Goal: Transaction & Acquisition: Purchase product/service

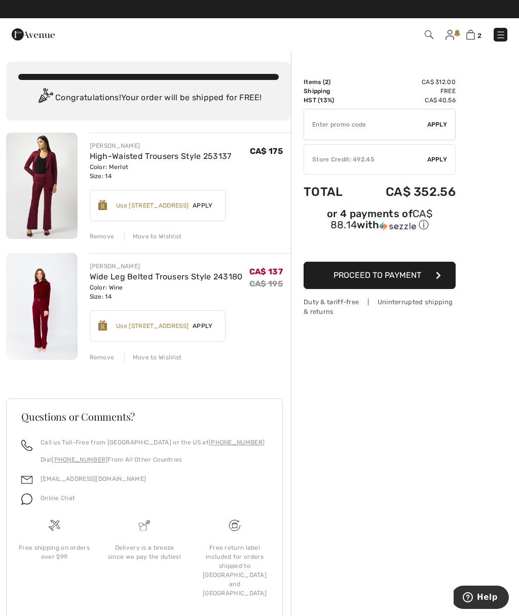
click at [105, 358] on div "Remove" at bounding box center [102, 357] width 25 height 9
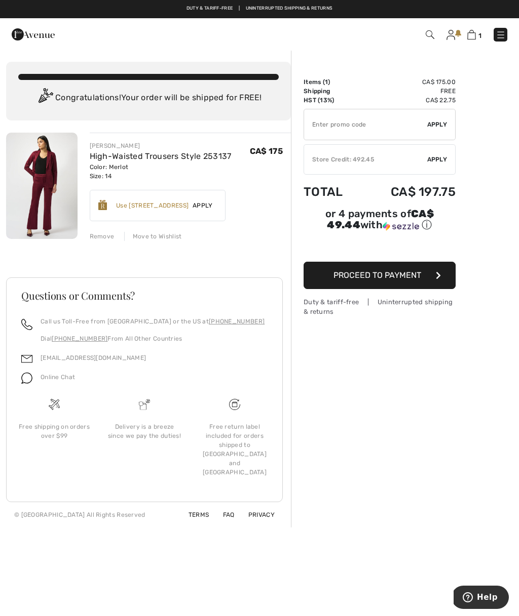
click at [106, 238] on div "Remove" at bounding box center [102, 236] width 25 height 9
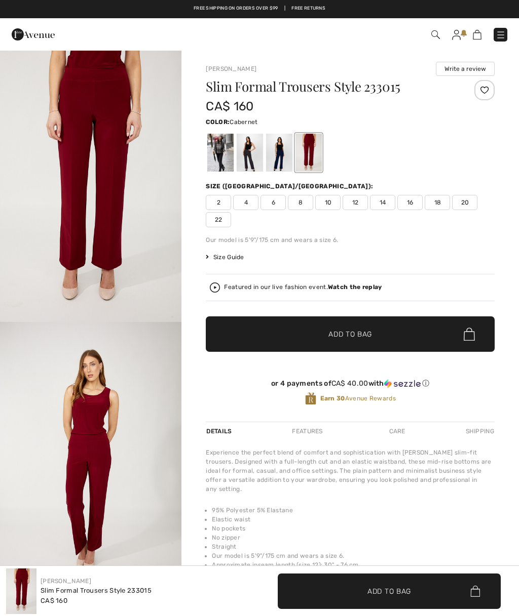
click at [281, 154] on div at bounding box center [279, 153] width 26 height 38
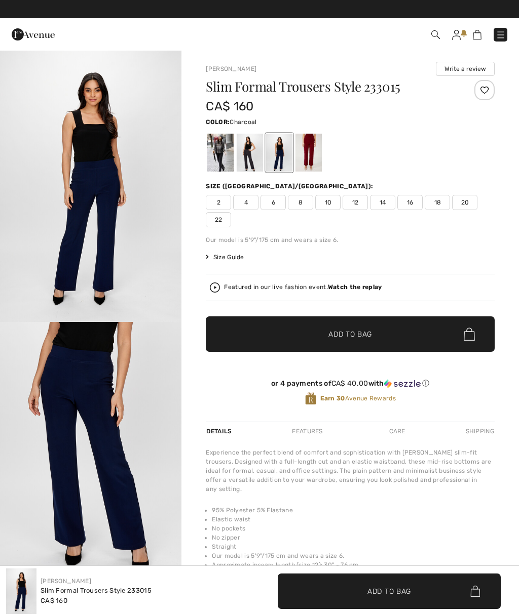
click at [247, 160] on div at bounding box center [249, 153] width 26 height 38
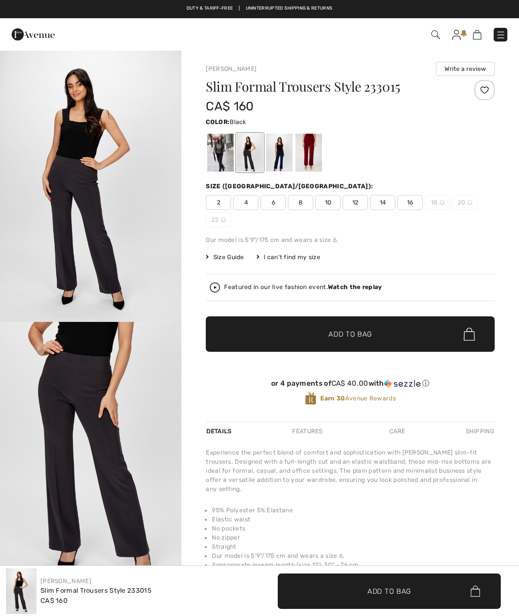
click at [216, 164] on div at bounding box center [220, 153] width 26 height 38
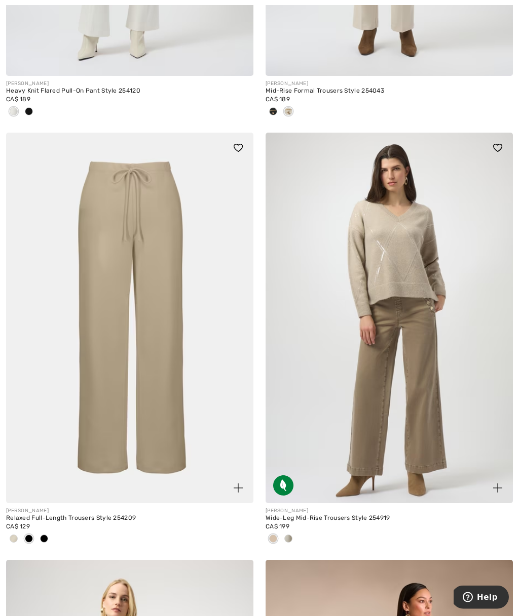
scroll to position [1726, 0]
click at [432, 282] on img at bounding box center [388, 318] width 247 height 371
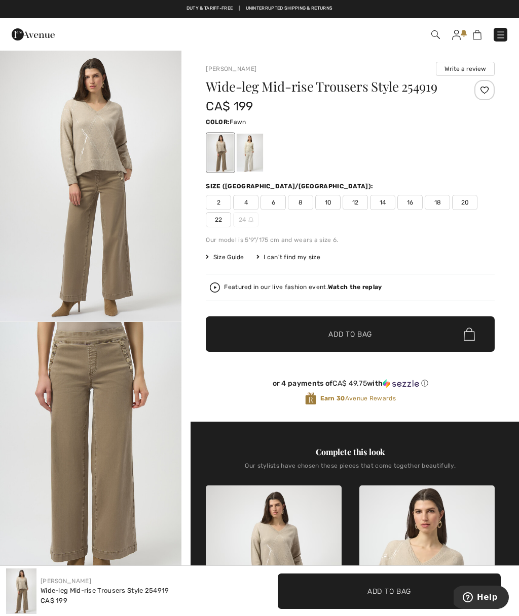
click at [103, 413] on img "2 / 4" at bounding box center [90, 458] width 181 height 272
click at [113, 162] on img "1 / 4" at bounding box center [90, 186] width 181 height 272
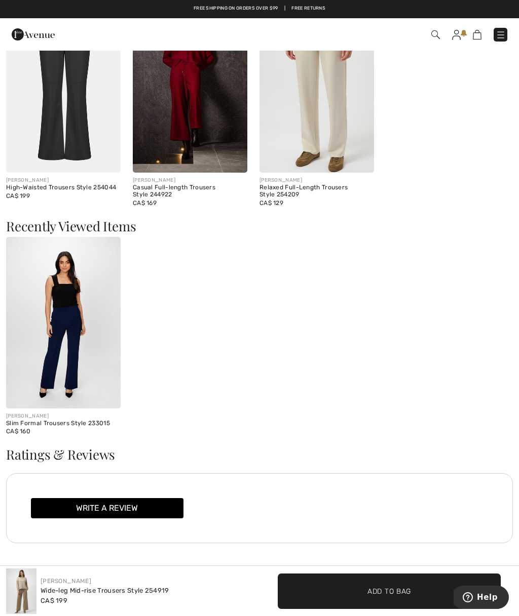
scroll to position [1274, 0]
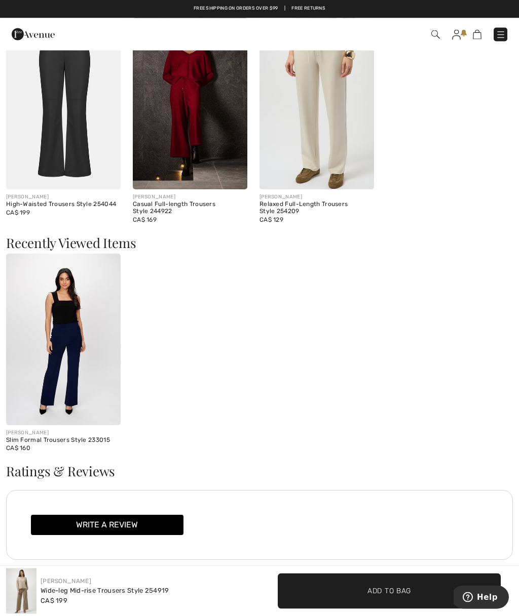
click at [75, 332] on img at bounding box center [63, 340] width 114 height 172
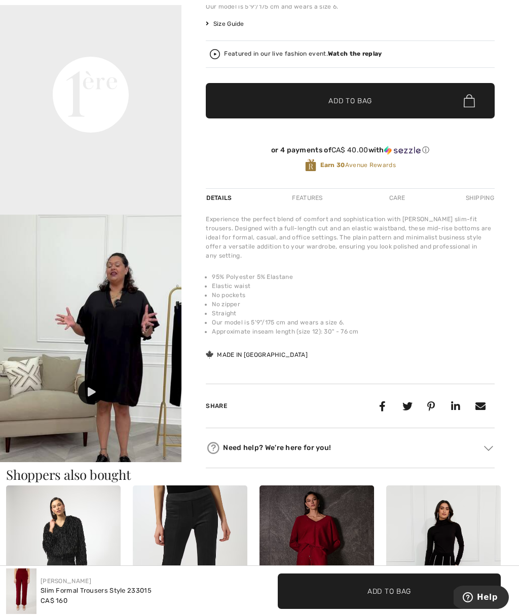
scroll to position [236, 0]
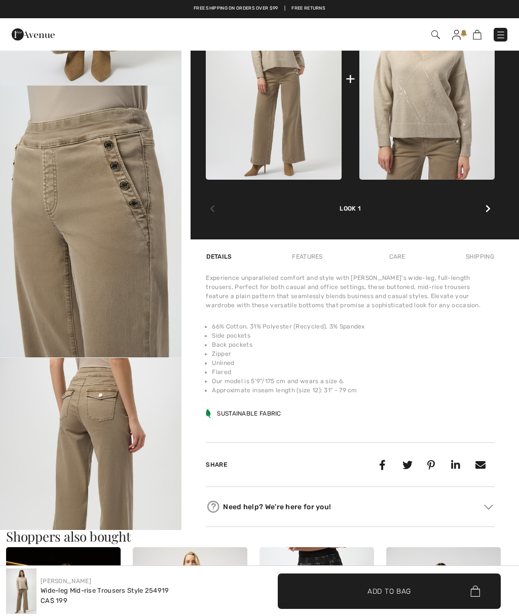
scroll to position [505, 0]
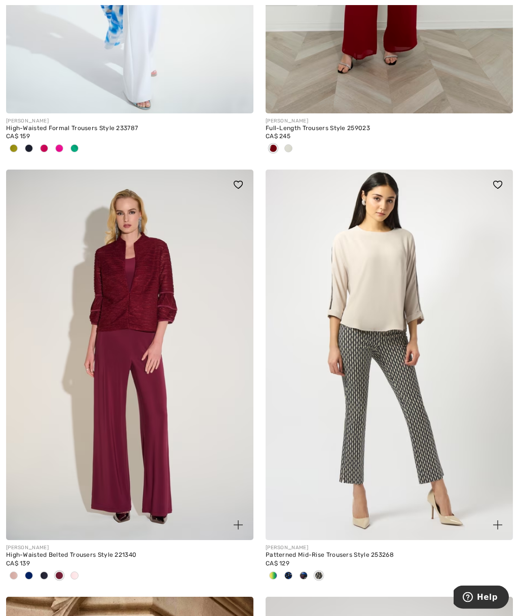
scroll to position [5701, 0]
click at [476, 372] on img at bounding box center [388, 355] width 247 height 371
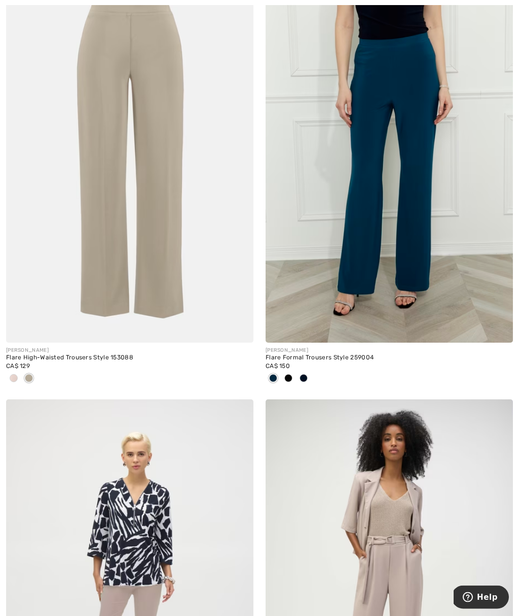
scroll to position [7164, 0]
click at [291, 374] on span at bounding box center [288, 378] width 8 height 8
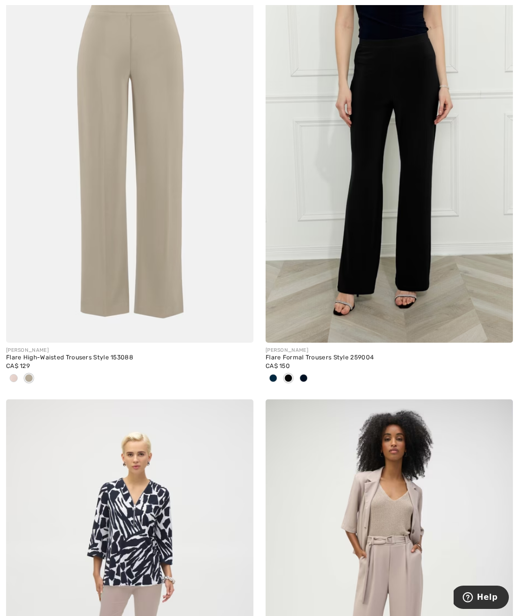
click at [308, 378] on div at bounding box center [303, 379] width 15 height 17
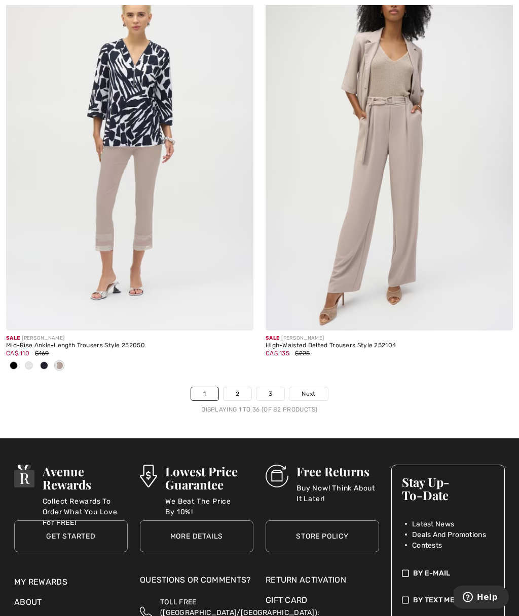
scroll to position [7604, 0]
click at [309, 389] on span "Next" at bounding box center [308, 393] width 14 height 9
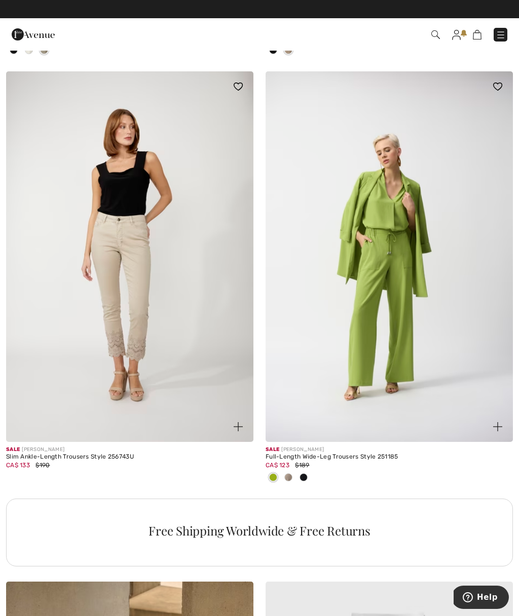
scroll to position [2181, 0]
click at [400, 299] on img at bounding box center [388, 257] width 247 height 371
click at [394, 251] on img at bounding box center [388, 257] width 247 height 371
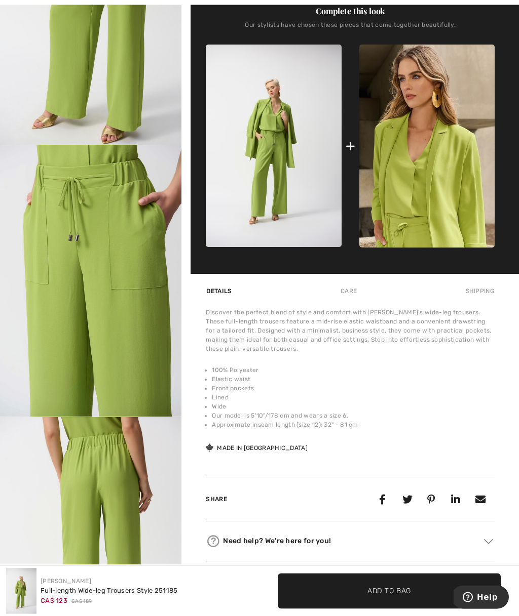
scroll to position [449, 0]
click at [133, 250] on img "3 / 4" at bounding box center [90, 281] width 181 height 272
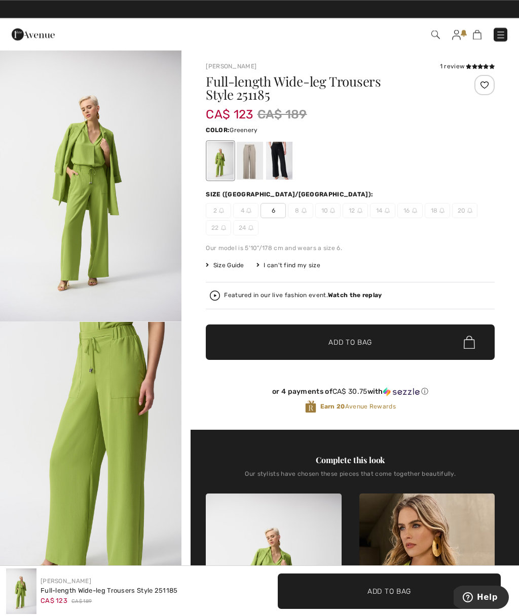
click at [250, 157] on div at bounding box center [249, 161] width 26 height 38
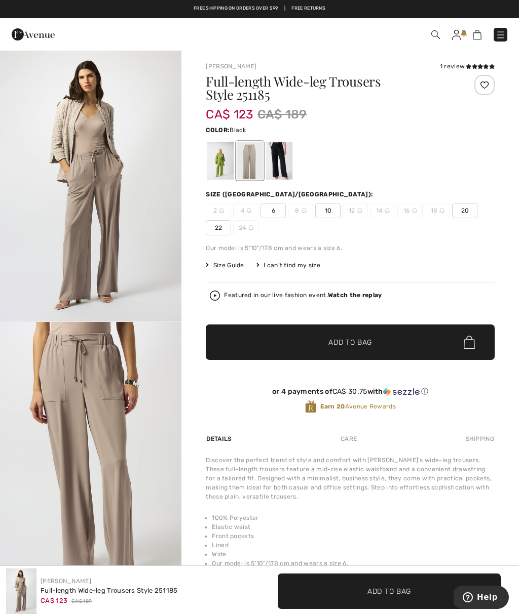
click at [286, 166] on div at bounding box center [279, 161] width 26 height 38
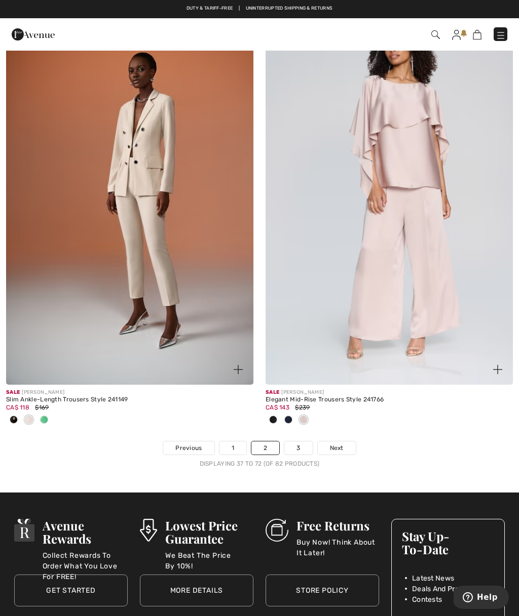
scroll to position [7482, 0]
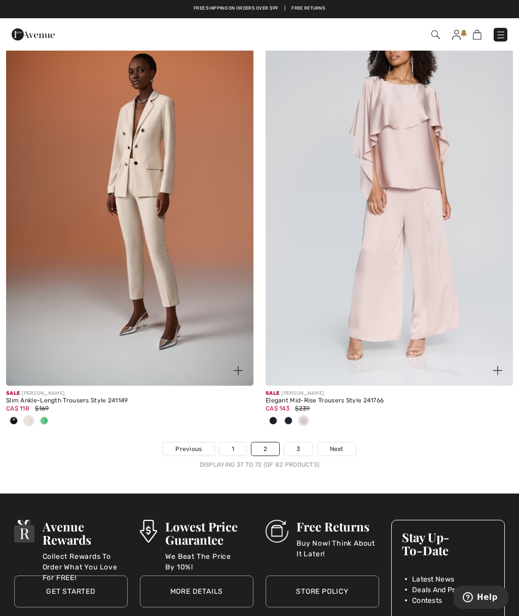
click at [292, 443] on link "3" at bounding box center [298, 449] width 28 height 13
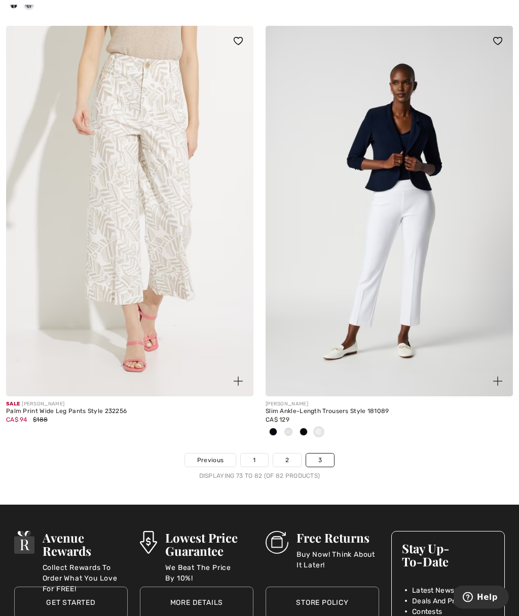
scroll to position [1817, 0]
click at [142, 236] on img at bounding box center [129, 210] width 247 height 371
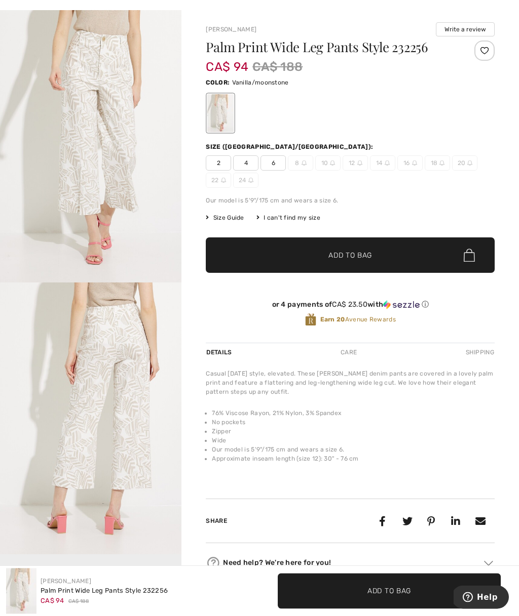
scroll to position [40, 0]
click at [482, 14] on div "Joseph Ribkoff Write a review Palm Print Wide Leg Pants Style 232256 CA$ 94 CA$…" at bounding box center [349, 298] width 337 height 576
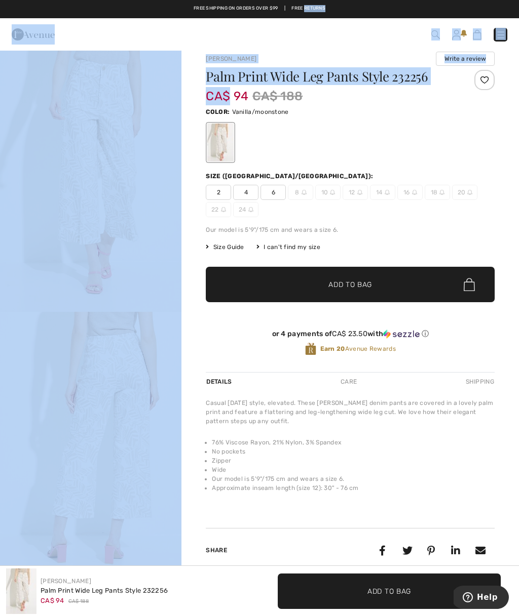
scroll to position [0, 0]
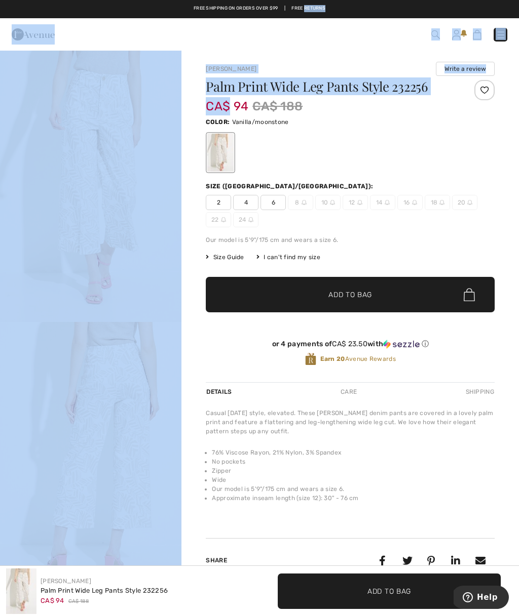
click at [406, 157] on div at bounding box center [350, 153] width 289 height 42
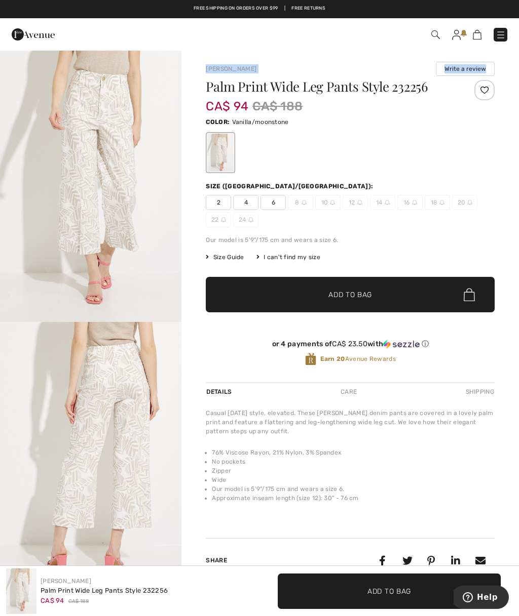
click at [464, 144] on div at bounding box center [350, 153] width 289 height 42
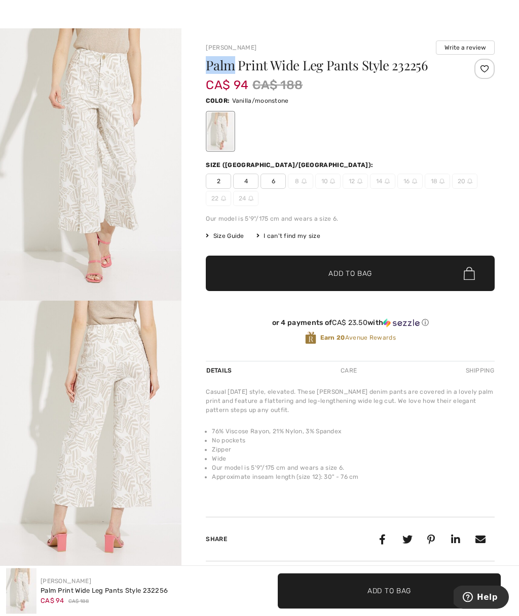
scroll to position [21, 0]
click at [210, 50] on link "[PERSON_NAME]" at bounding box center [231, 47] width 51 height 7
